Goal: Task Accomplishment & Management: Use online tool/utility

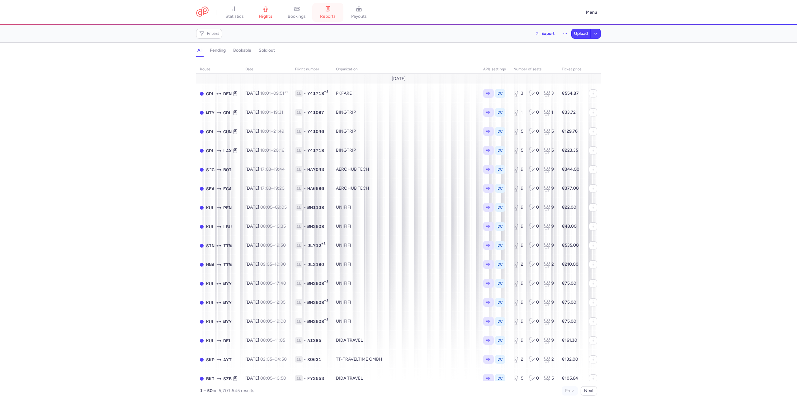
click at [324, 13] on link "reports" at bounding box center [327, 13] width 31 height 14
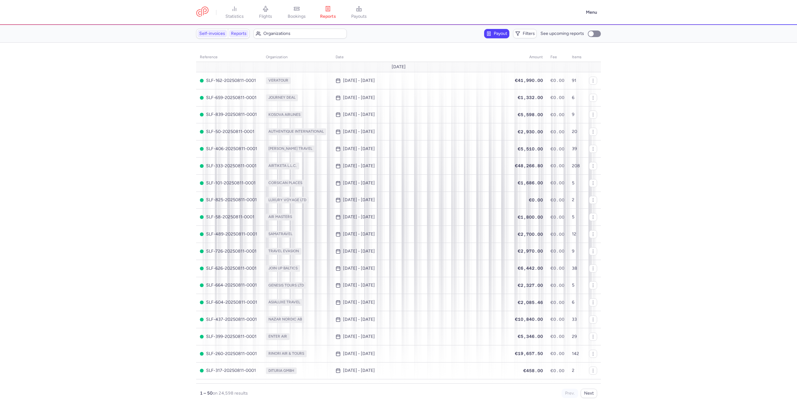
click at [246, 36] on link "Reports" at bounding box center [238, 33] width 19 height 7
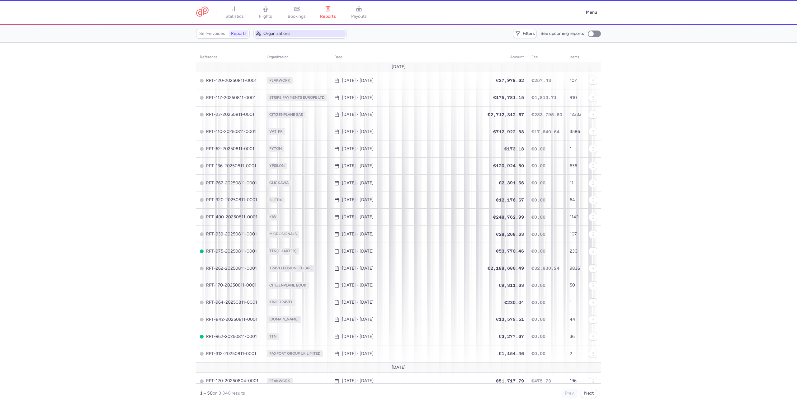
click at [267, 35] on span "Organizations" at bounding box center [303, 33] width 81 height 5
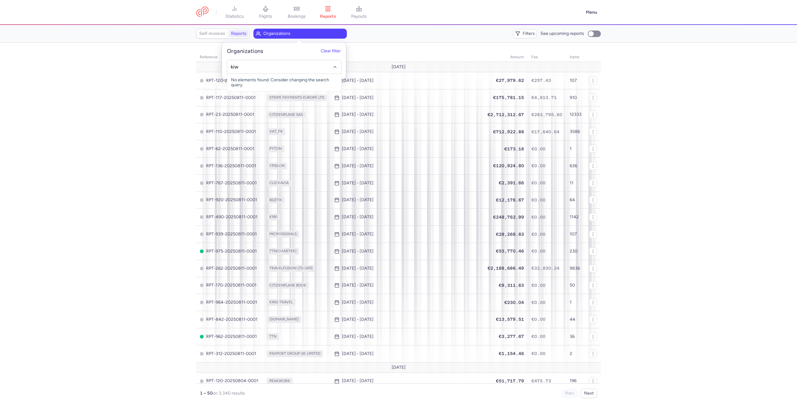
type input "kiwi"
click at [280, 78] on span "KIWI" at bounding box center [284, 80] width 114 height 12
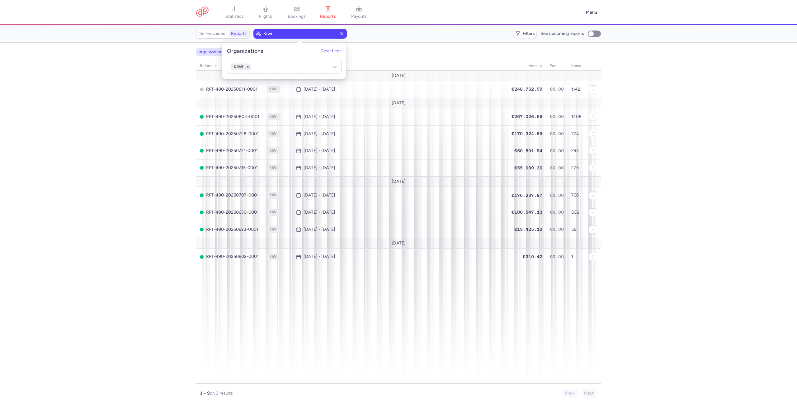
click at [71, 129] on section "organizations names: KIWI reference organization date amount fee items [DATE] R…" at bounding box center [398, 223] width 797 height 360
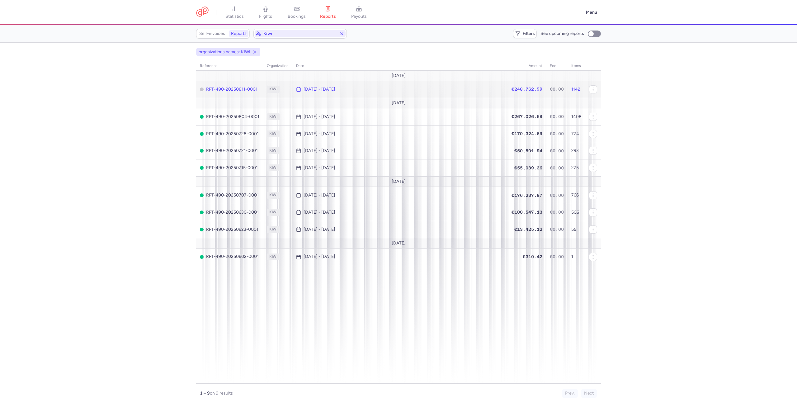
click at [511, 87] on span "€248,762.99" at bounding box center [526, 89] width 31 height 5
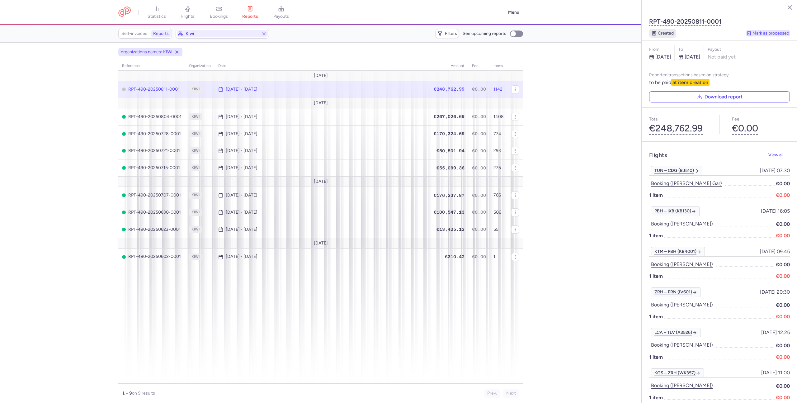
click at [762, 30] on button "Mark as processed" at bounding box center [768, 33] width 44 height 6
